Goal: Task Accomplishment & Management: Manage account settings

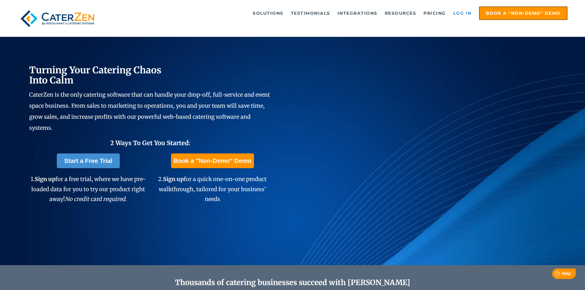
click at [461, 12] on link "Log in" at bounding box center [462, 13] width 25 height 12
click at [456, 7] on ul "Solutions Catering CRM Catering Sales Catering Management Catering Marketing Ca…" at bounding box center [339, 13] width 456 height 14
click at [463, 14] on link "Log in" at bounding box center [462, 13] width 25 height 12
